Goal: Communication & Community: Participate in discussion

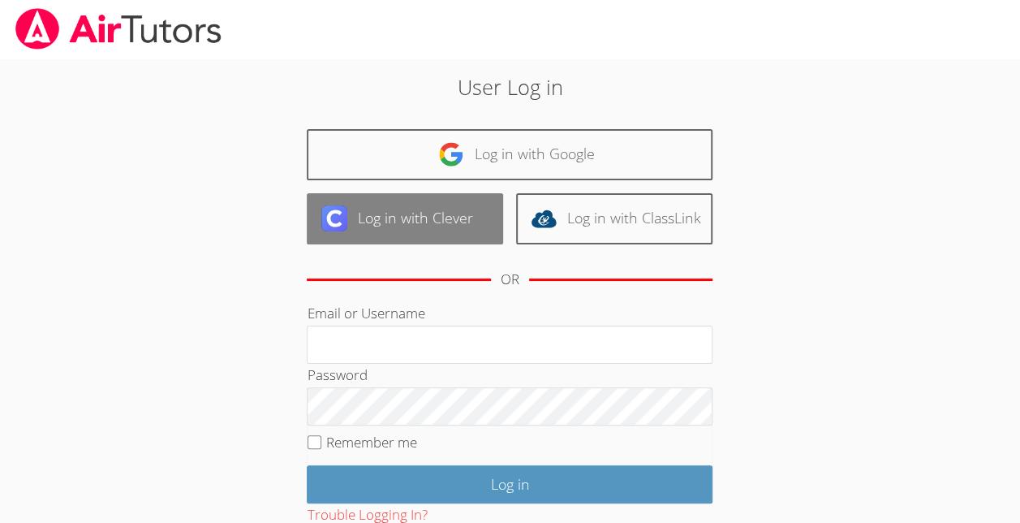
click at [461, 221] on link "Log in with Clever" at bounding box center [405, 218] width 196 height 51
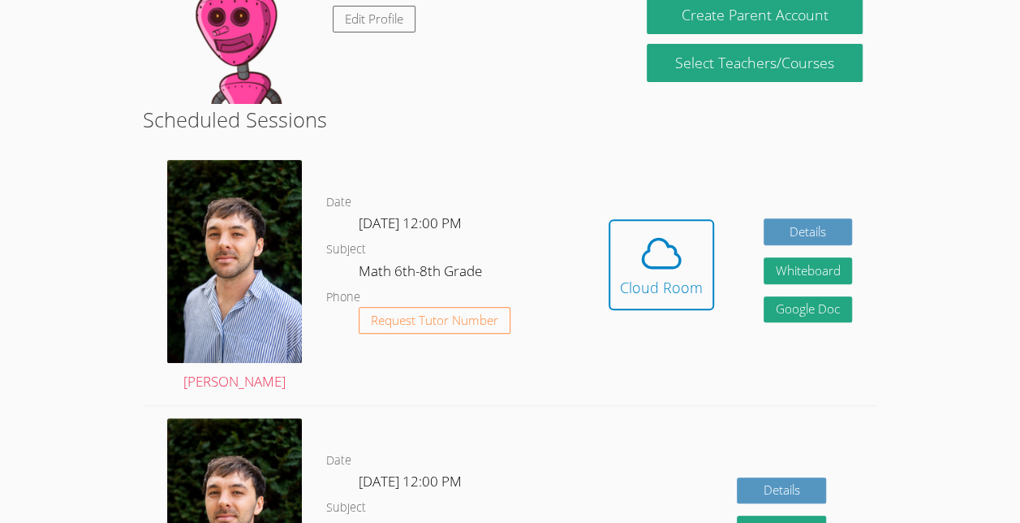
scroll to position [216, 0]
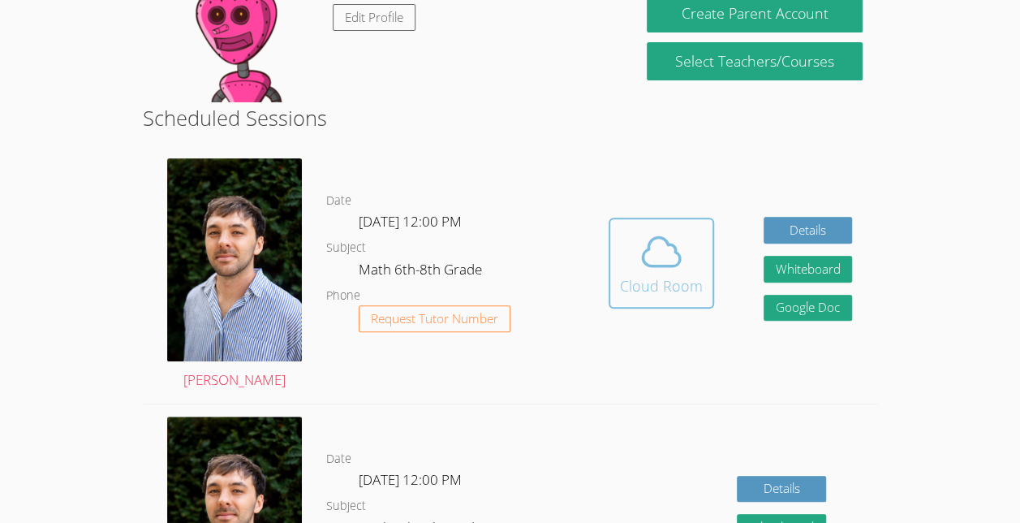
click at [657, 285] on div "Cloud Room" at bounding box center [661, 285] width 83 height 23
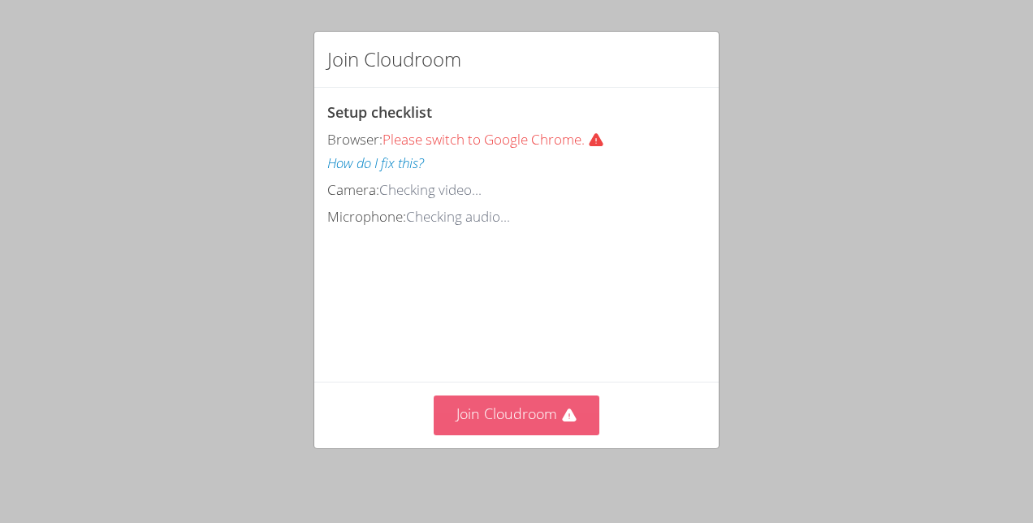
click at [533, 429] on button "Join Cloudroom" at bounding box center [516, 415] width 166 height 40
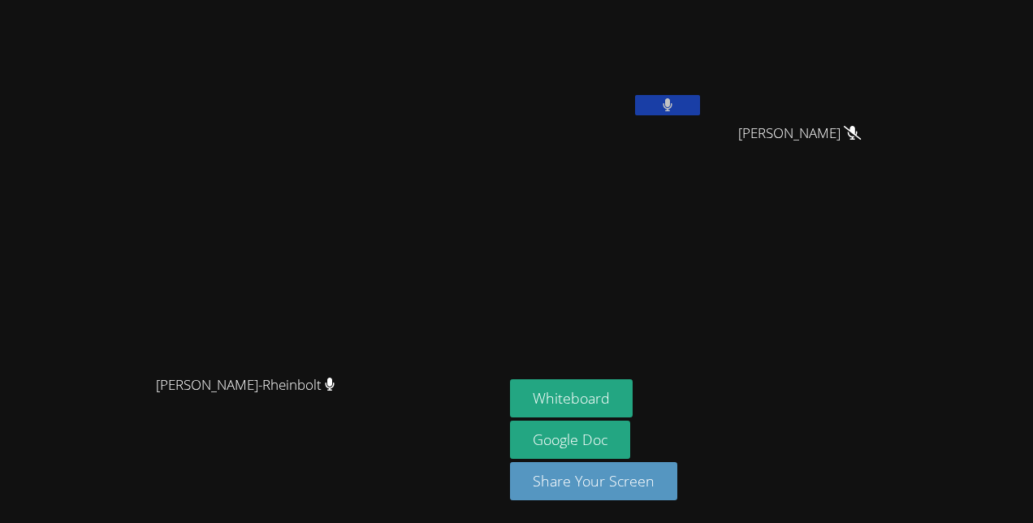
click at [627, 27] on video at bounding box center [606, 60] width 193 height 109
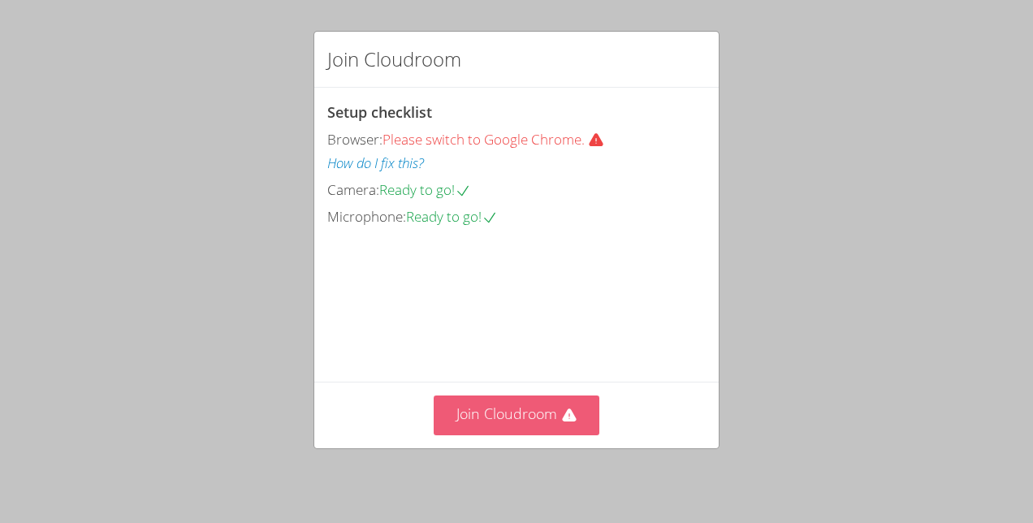
click at [494, 427] on button "Join Cloudroom" at bounding box center [516, 415] width 166 height 40
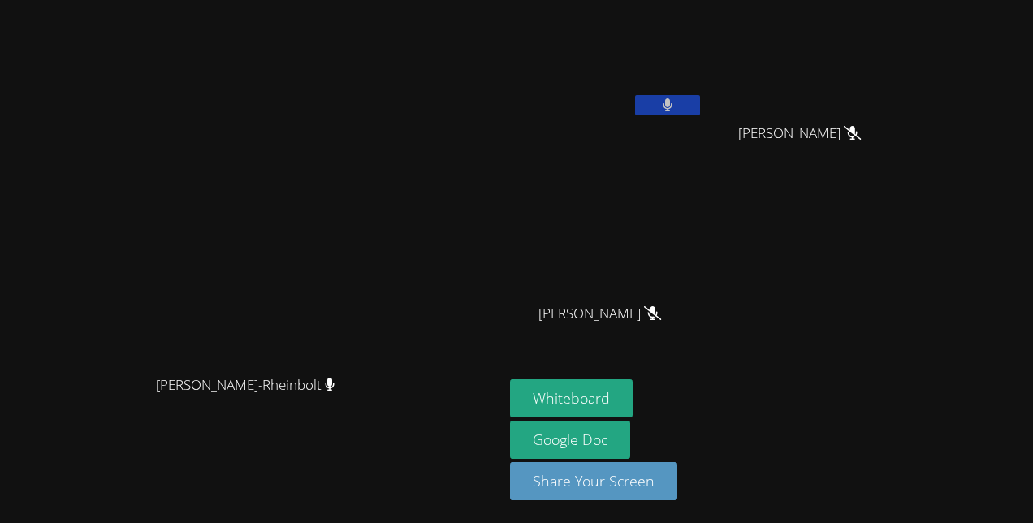
click at [703, 91] on video at bounding box center [606, 60] width 193 height 109
click at [700, 95] on button at bounding box center [667, 105] width 65 height 20
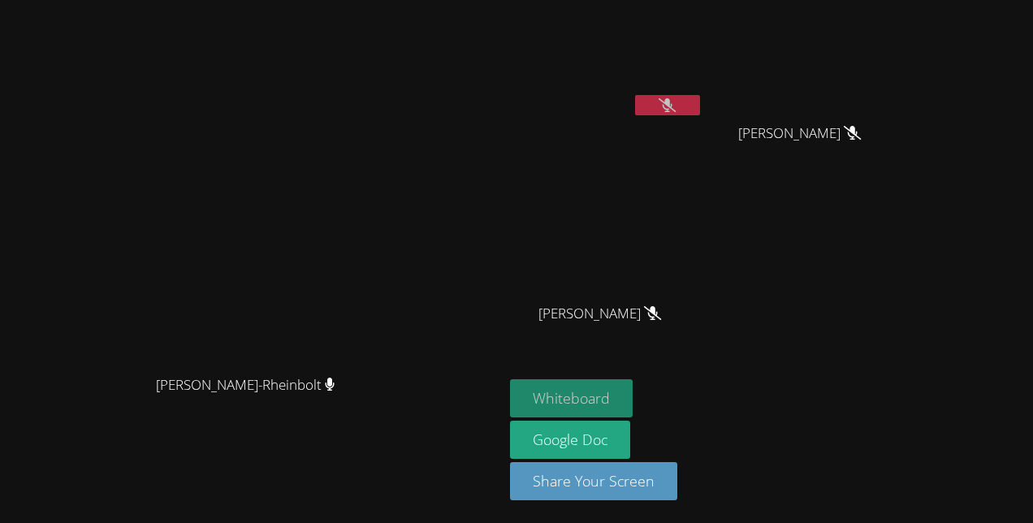
click at [632, 388] on button "Whiteboard" at bounding box center [571, 398] width 123 height 38
click at [700, 101] on button at bounding box center [667, 105] width 65 height 20
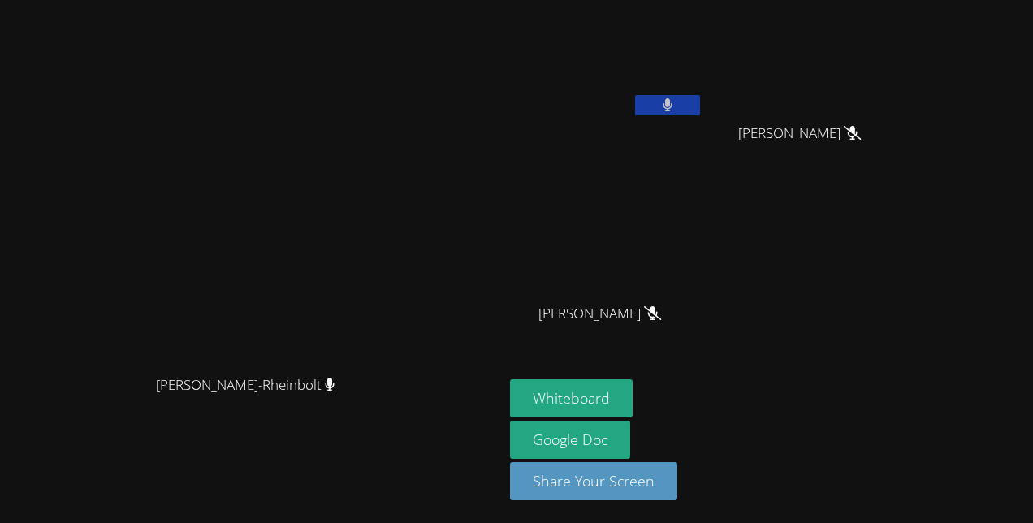
click at [700, 112] on button at bounding box center [667, 105] width 65 height 20
click at [703, 93] on video at bounding box center [606, 60] width 193 height 109
click at [700, 114] on button at bounding box center [667, 105] width 65 height 20
click at [672, 110] on icon at bounding box center [667, 105] width 10 height 14
click at [700, 110] on button at bounding box center [667, 105] width 65 height 20
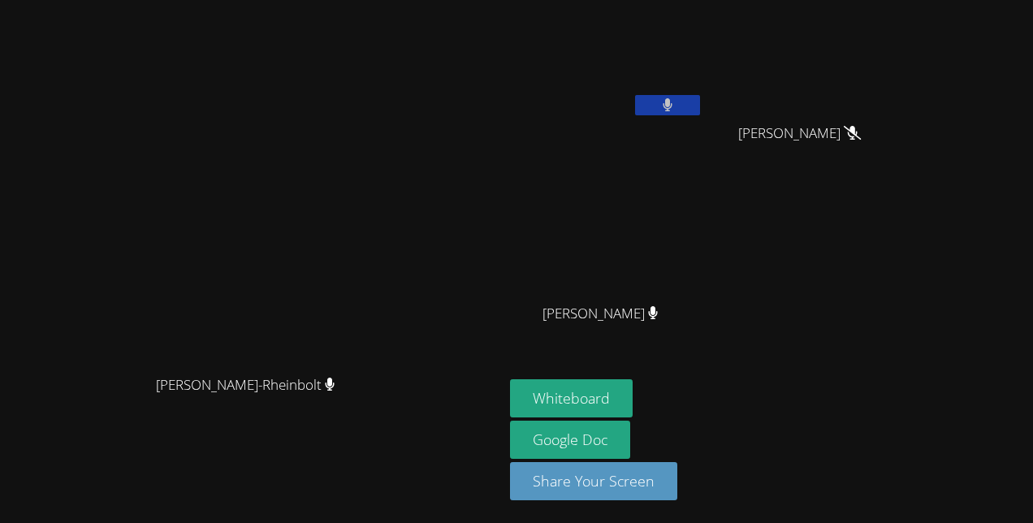
click at [703, 90] on video at bounding box center [606, 60] width 193 height 109
click at [672, 99] on icon at bounding box center [667, 105] width 10 height 14
click at [700, 109] on button at bounding box center [667, 105] width 65 height 20
click at [703, 93] on video at bounding box center [606, 60] width 193 height 109
click at [700, 106] on button at bounding box center [667, 105] width 65 height 20
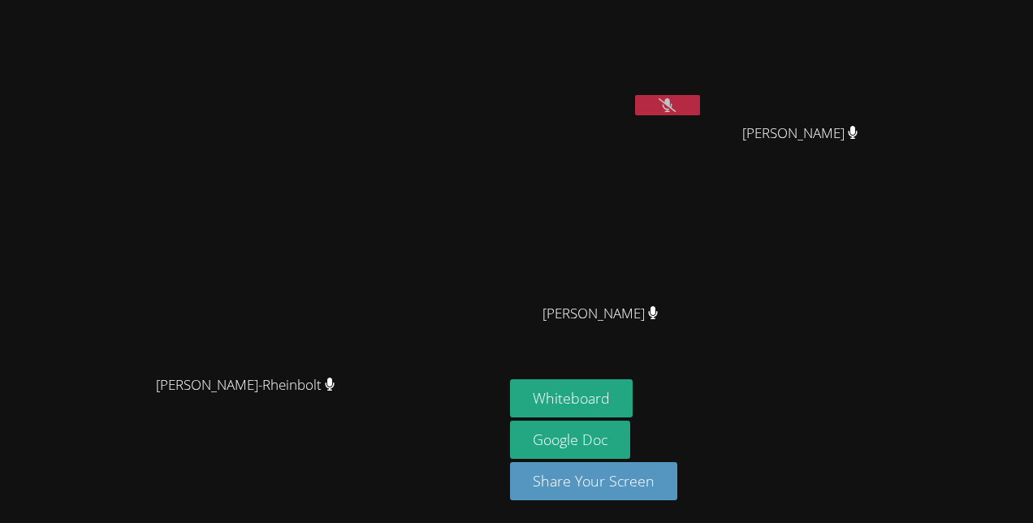
click at [675, 98] on icon at bounding box center [666, 105] width 17 height 14
click at [700, 104] on button at bounding box center [667, 105] width 65 height 20
click at [700, 95] on button at bounding box center [667, 105] width 65 height 20
click at [700, 97] on button at bounding box center [667, 105] width 65 height 20
click at [675, 106] on icon at bounding box center [666, 105] width 17 height 14
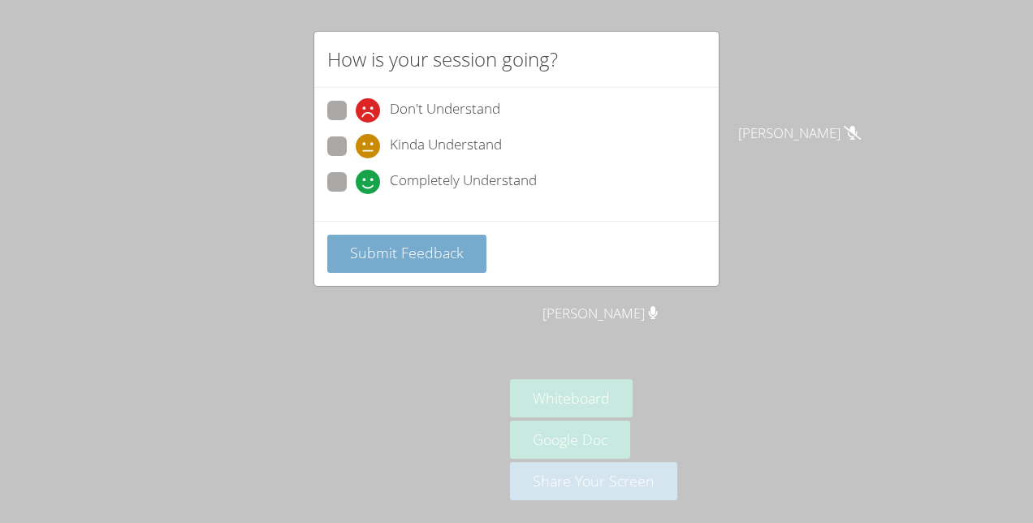
click at [437, 252] on span "Submit Feedback" at bounding box center [407, 252] width 114 height 19
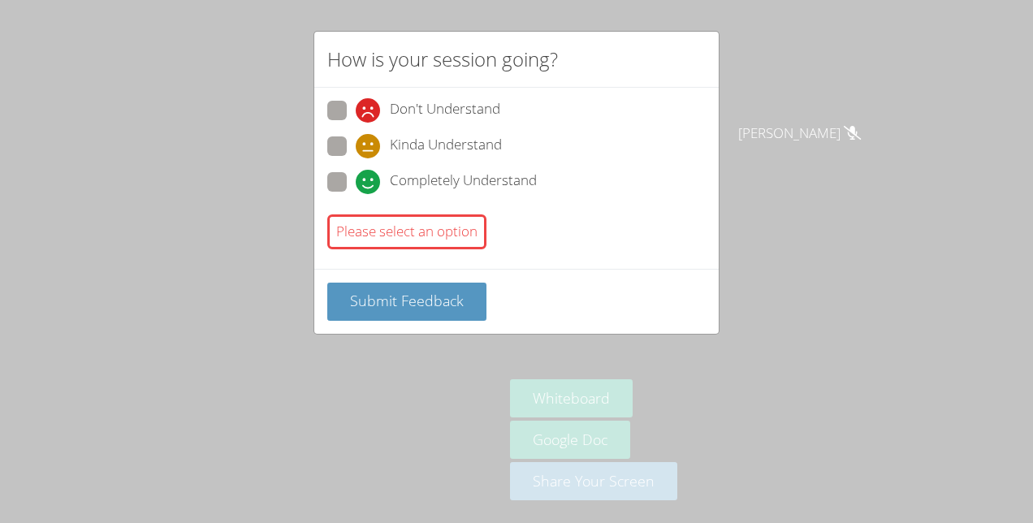
click at [371, 170] on icon at bounding box center [368, 182] width 24 height 24
click at [369, 172] on input "Completely Understand" at bounding box center [363, 179] width 14 height 14
radio input "true"
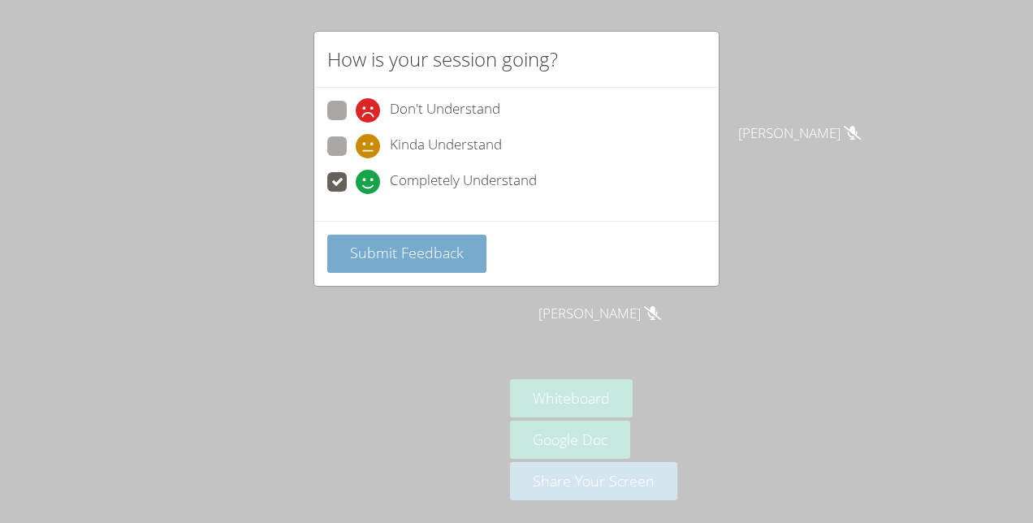
click at [400, 261] on button "Submit Feedback" at bounding box center [406, 254] width 159 height 38
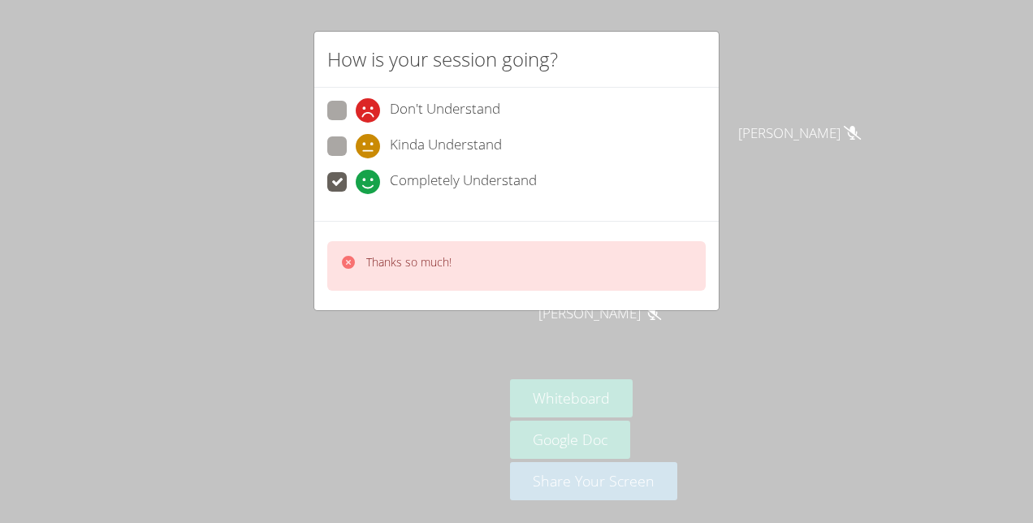
click at [410, 241] on div "Thanks so much!" at bounding box center [516, 266] width 378 height 50
click at [388, 187] on div "Completely Understand" at bounding box center [446, 182] width 181 height 24
click at [369, 186] on input "Completely Understand" at bounding box center [363, 179] width 14 height 14
click at [425, 265] on p "Thanks so much!" at bounding box center [408, 262] width 85 height 16
click at [420, 274] on div "Thanks so much!" at bounding box center [408, 266] width 85 height 24
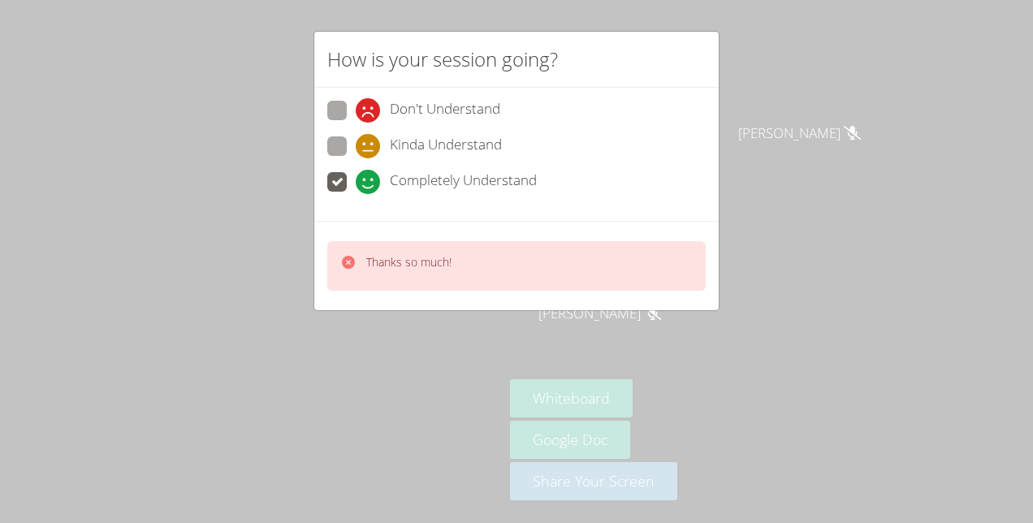
click at [428, 241] on div "Thanks so much!" at bounding box center [516, 266] width 378 height 50
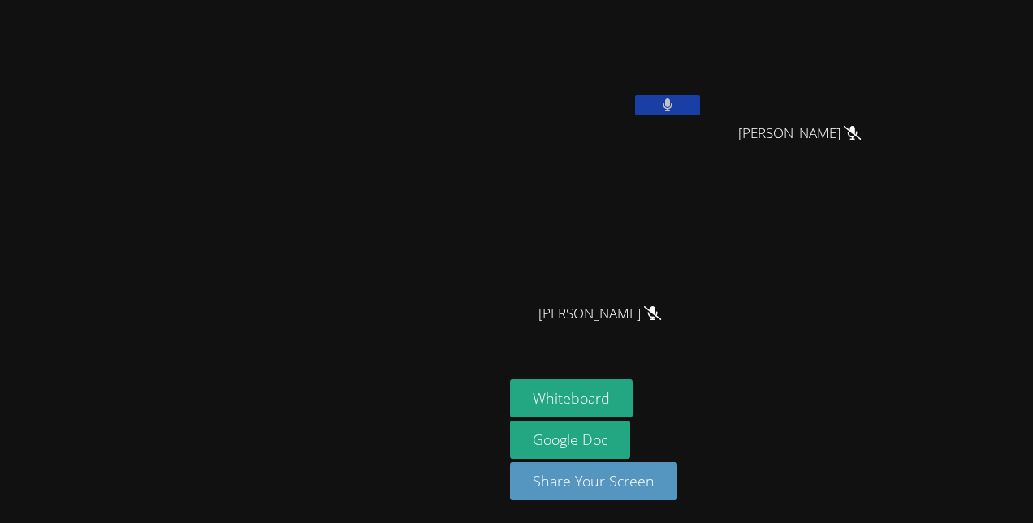
click at [700, 103] on button at bounding box center [667, 105] width 65 height 20
click at [700, 104] on button at bounding box center [667, 105] width 65 height 20
click at [703, 94] on video at bounding box center [606, 60] width 193 height 109
click at [700, 102] on button at bounding box center [667, 105] width 65 height 20
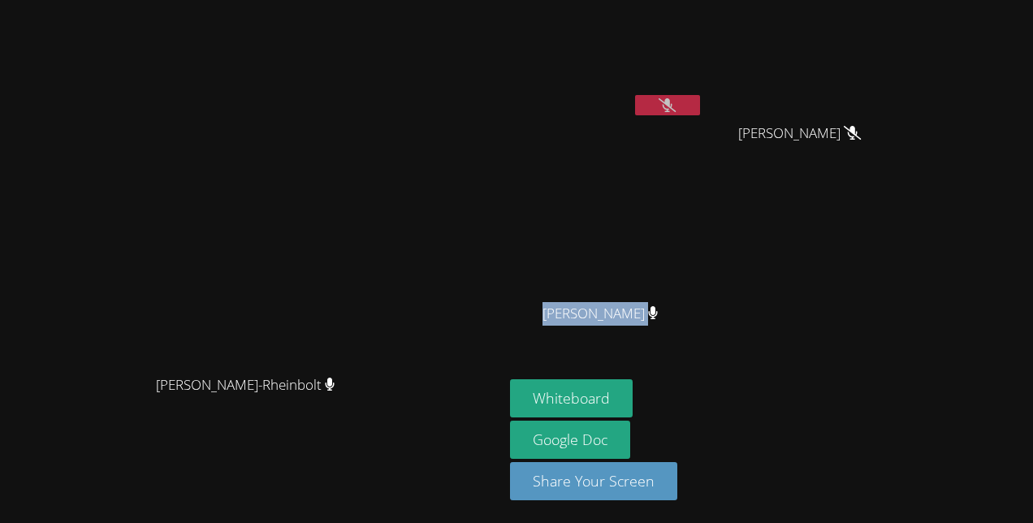
drag, startPoint x: 653, startPoint y: 331, endPoint x: 788, endPoint y: 251, distance: 157.6
click at [703, 251] on div "[PERSON_NAME]" at bounding box center [606, 274] width 193 height 174
drag, startPoint x: 788, startPoint y: 251, endPoint x: 843, endPoint y: 300, distance: 73.0
click at [843, 300] on div "[PERSON_NAME] [PERSON_NAME] [PERSON_NAME]" at bounding box center [706, 183] width 393 height 354
click at [825, 472] on div "Whiteboard Google Doc Share Your Screen" at bounding box center [706, 446] width 393 height 134
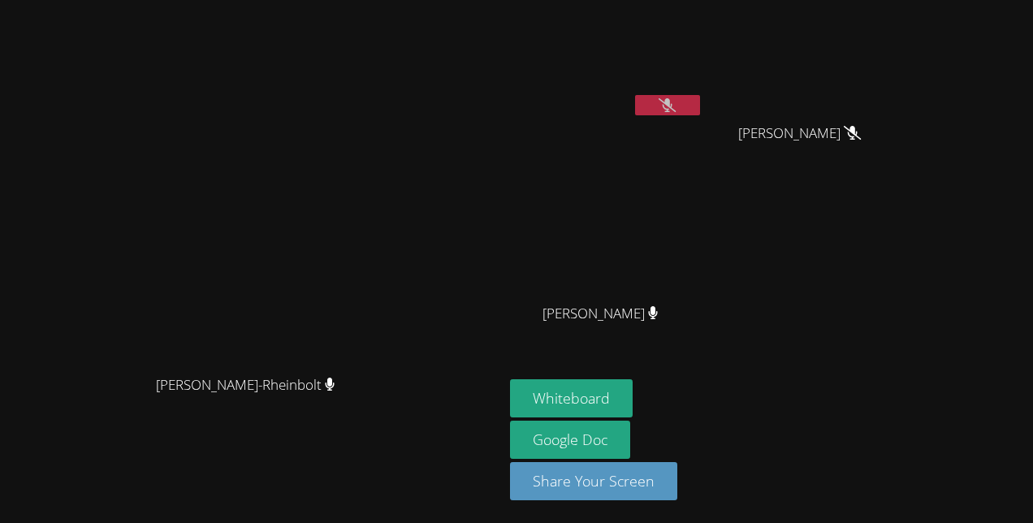
click at [675, 106] on icon at bounding box center [666, 105] width 17 height 14
click at [672, 106] on icon at bounding box center [667, 105] width 10 height 14
click at [700, 102] on button at bounding box center [667, 105] width 65 height 20
click at [2, 358] on main "[PERSON_NAME]-Rheinbolt Franco Uribe-[GEOGRAPHIC_DATA]" at bounding box center [251, 261] width 503 height 523
click at [0, 101] on main "[PERSON_NAME]-Rheinbolt Franco Uribe-[GEOGRAPHIC_DATA]" at bounding box center [251, 261] width 503 height 523
